Goal: Transaction & Acquisition: Purchase product/service

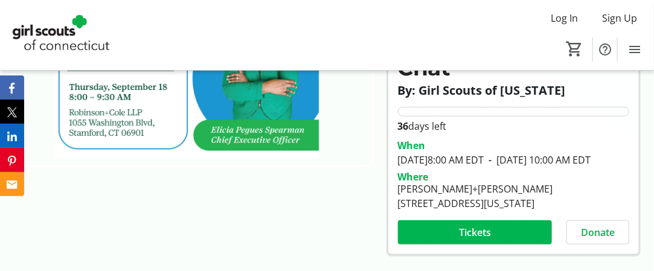
scroll to position [181, 0]
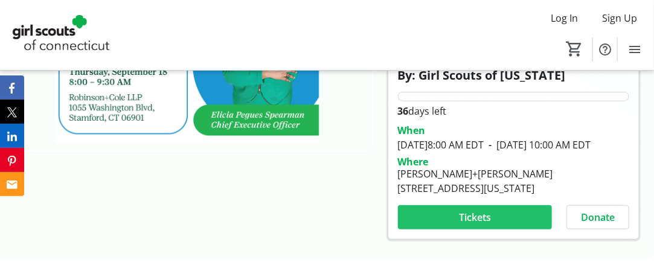
click at [473, 225] on span "Tickets" at bounding box center [475, 217] width 32 height 14
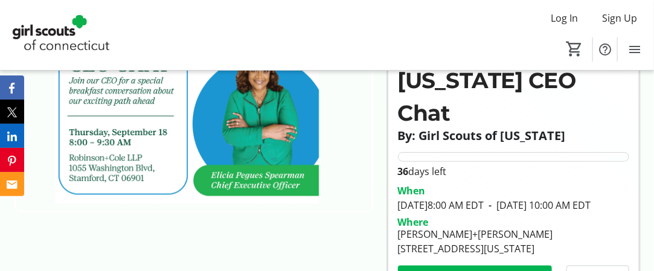
scroll to position [181, 0]
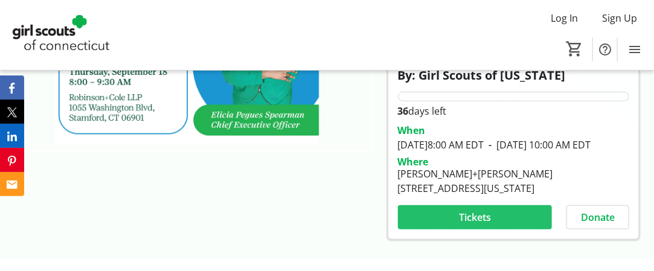
click at [478, 225] on span "Tickets" at bounding box center [475, 217] width 32 height 14
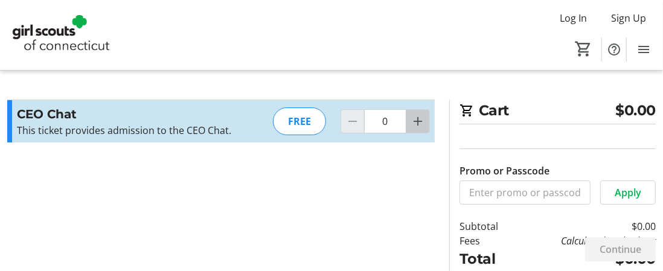
click at [419, 117] on mat-icon "Increment by one" at bounding box center [418, 121] width 14 height 14
type input "1"
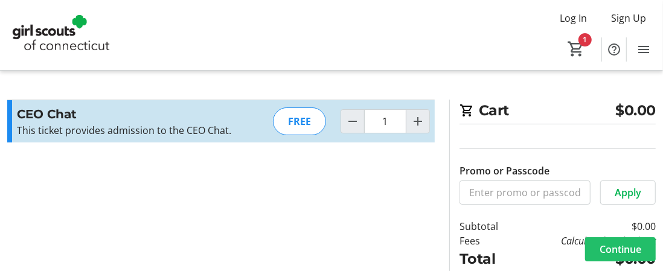
click at [616, 246] on span "Continue" at bounding box center [621, 249] width 42 height 14
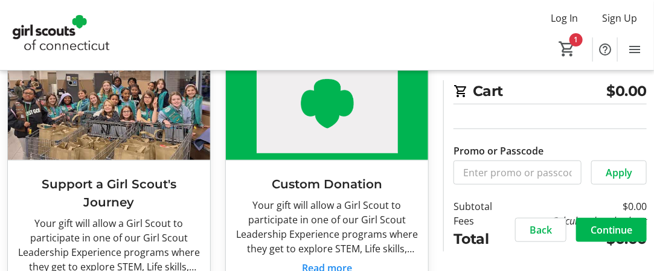
scroll to position [464, 0]
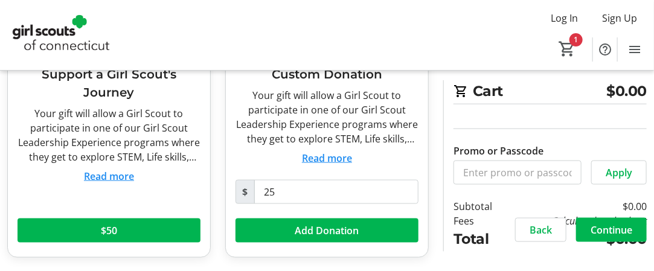
click at [606, 229] on span "Continue" at bounding box center [612, 230] width 42 height 14
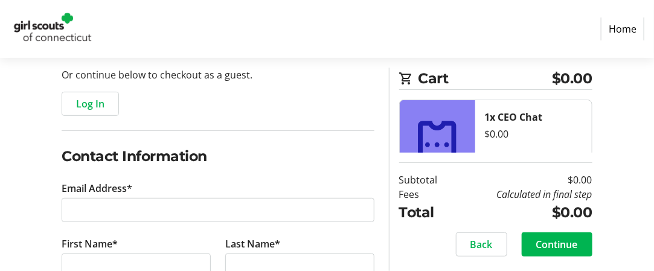
scroll to position [181, 0]
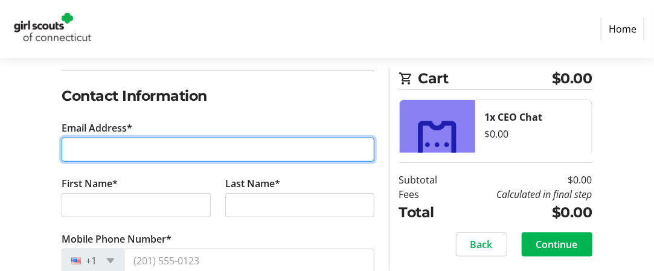
click at [121, 156] on input "Email Address*" at bounding box center [218, 150] width 313 height 24
type input "[EMAIL_ADDRESS][DOMAIN_NAME]"
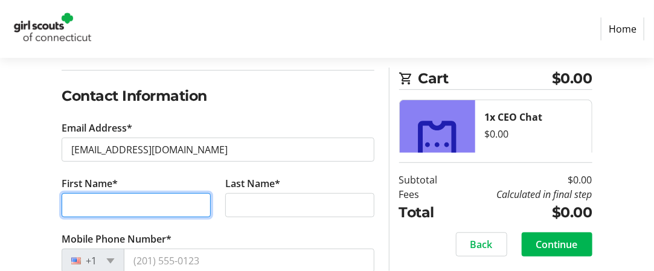
type input "[PERSON_NAME]"
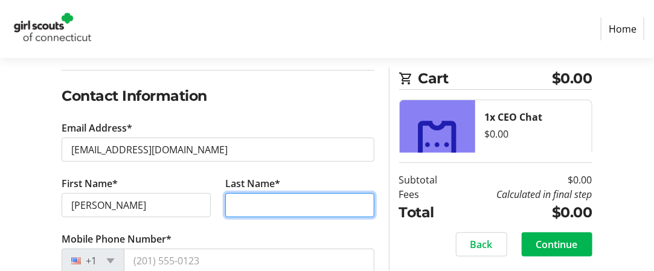
type input "[PERSON_NAME]"
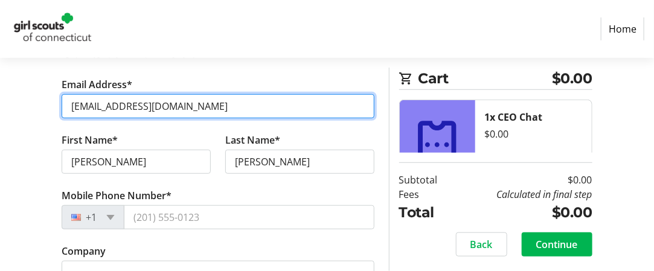
scroll to position [242, 0]
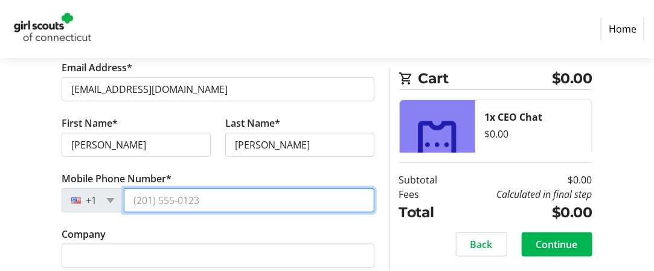
click at [135, 198] on input "Mobile Phone Number*" at bounding box center [249, 200] width 251 height 24
type input "[PHONE_NUMBER]"
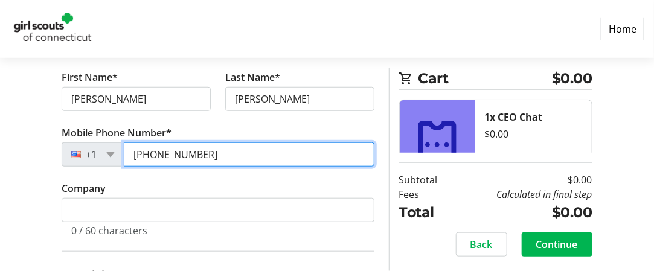
scroll to position [302, 0]
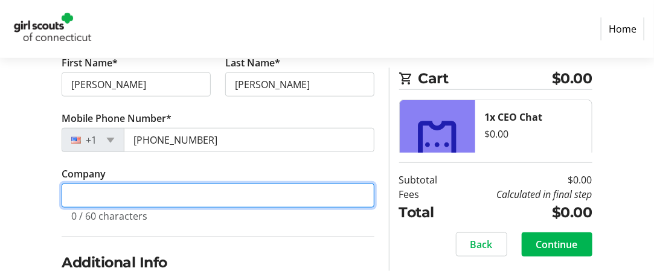
click at [92, 193] on input "Company" at bounding box center [218, 196] width 313 height 24
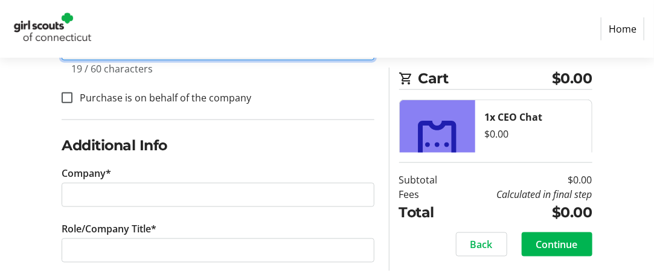
scroll to position [466, 0]
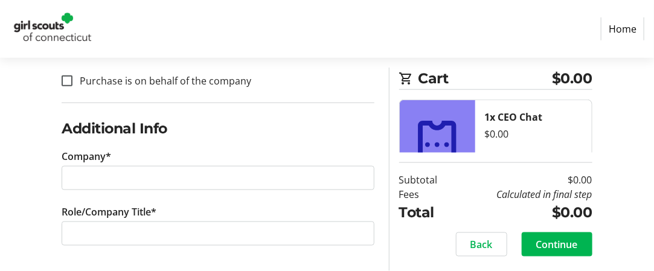
type input "[US_STATE] Public"
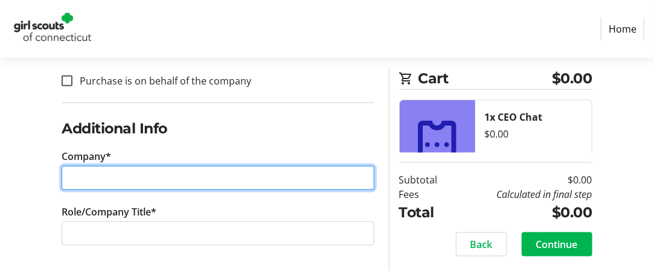
click at [139, 174] on input "Company*" at bounding box center [218, 178] width 313 height 24
type input "c"
type input "[US_STATE] Public"
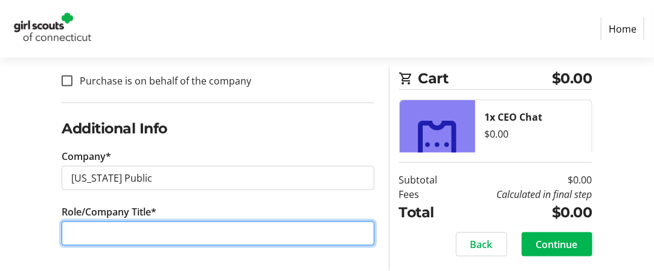
click at [108, 224] on input "Role/Company Title*" at bounding box center [218, 234] width 313 height 24
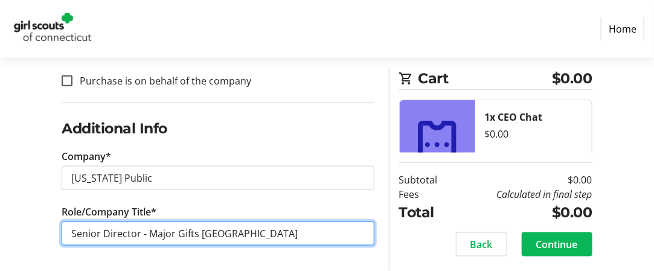
type input "Senior Director - Major Gifts [GEOGRAPHIC_DATA]"
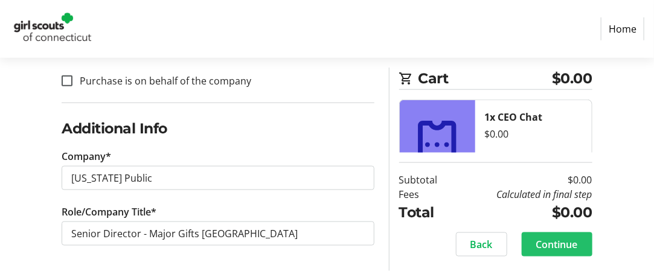
click at [549, 245] on span "Continue" at bounding box center [557, 244] width 42 height 14
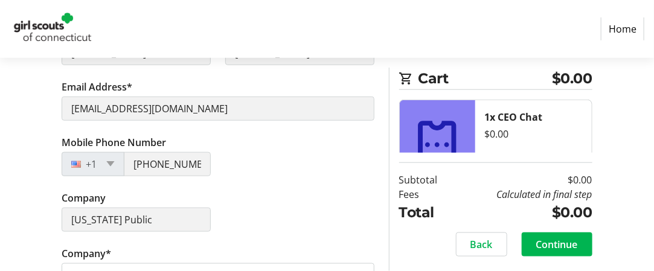
scroll to position [165, 0]
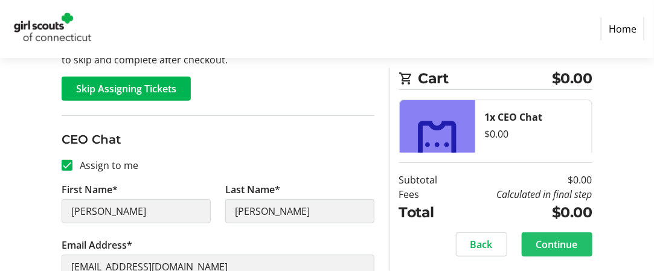
click at [557, 247] on span "Continue" at bounding box center [557, 244] width 42 height 14
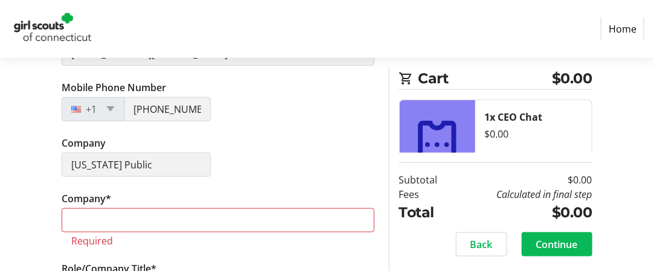
scroll to position [406, 0]
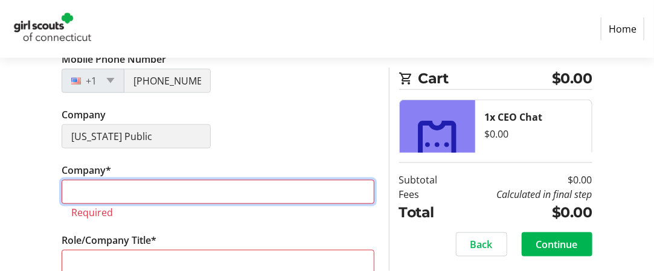
click at [121, 184] on input "Company*" at bounding box center [218, 192] width 313 height 24
type input "[US_STATE] Public"
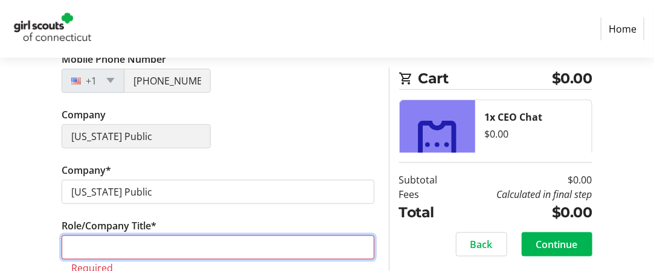
click at [88, 242] on input "Role/Company Title*" at bounding box center [218, 248] width 313 height 24
type input "Senior Director - Major Gifts [GEOGRAPHIC_DATA]"
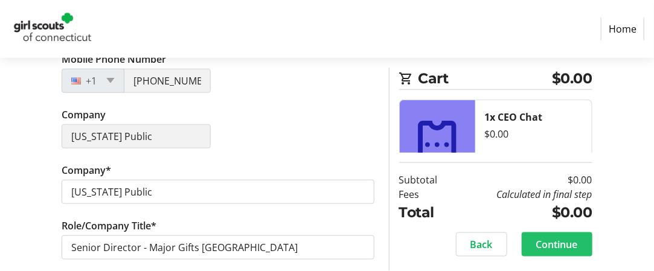
click at [554, 244] on span "Continue" at bounding box center [557, 244] width 42 height 14
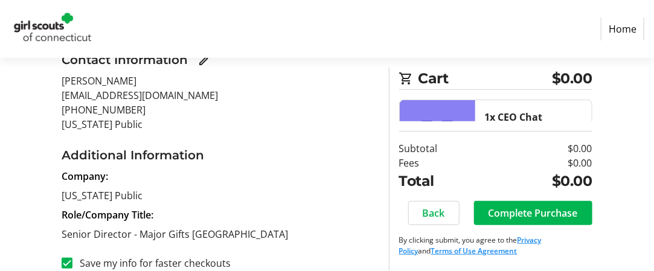
scroll to position [171, 0]
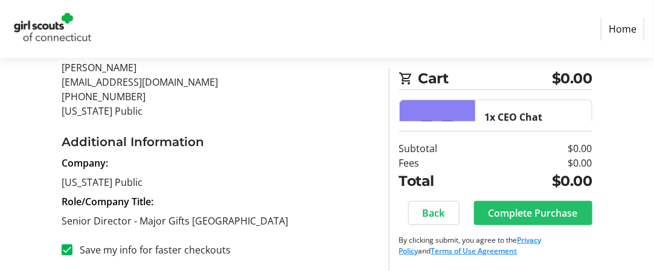
click at [539, 211] on span "Complete Purchase" at bounding box center [533, 213] width 89 height 14
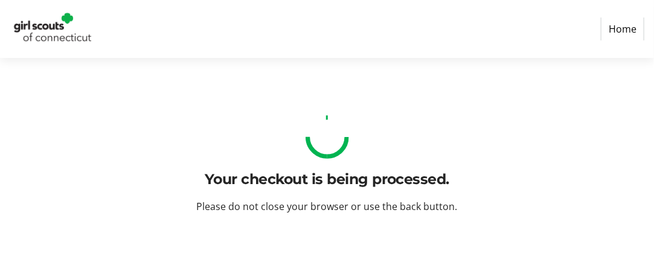
scroll to position [0, 0]
